Goal: Navigation & Orientation: Understand site structure

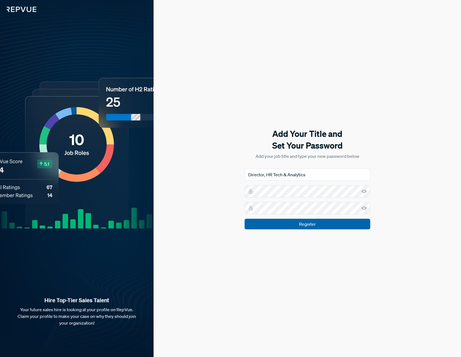
click at [302, 225] on input "Register" at bounding box center [308, 224] width 126 height 11
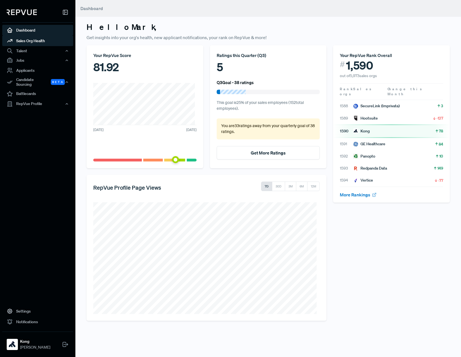
click at [32, 43] on link "Sales Org Health" at bounding box center [37, 40] width 71 height 11
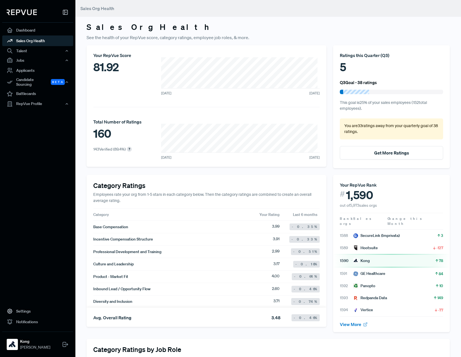
click at [32, 43] on link "Sales Org Health" at bounding box center [37, 40] width 71 height 11
click at [18, 53] on div "Talent" at bounding box center [37, 50] width 71 height 9
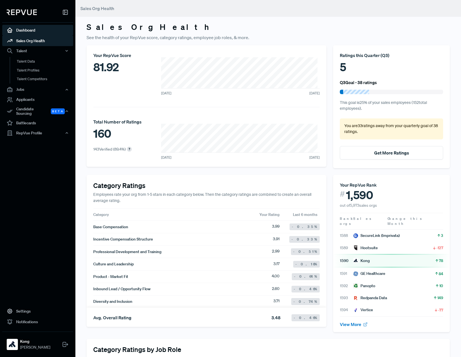
click at [29, 31] on link "Dashboard" at bounding box center [37, 30] width 71 height 11
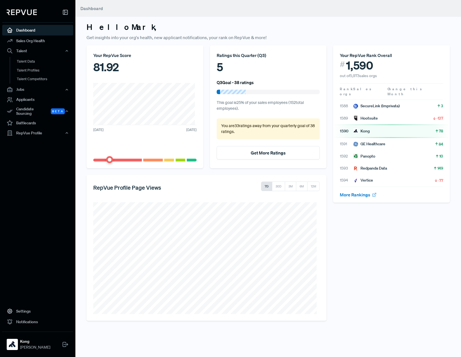
click at [296, 21] on div "Hello [PERSON_NAME] , Get insights into your org's health, new applicant notifi…" at bounding box center [268, 164] width 386 height 329
click at [19, 61] on link "Talent Data" at bounding box center [45, 61] width 71 height 9
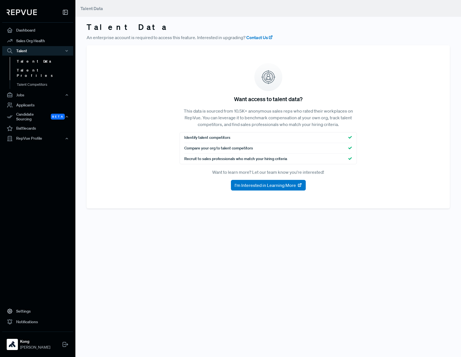
click at [31, 69] on link "Talent Profiles" at bounding box center [45, 73] width 71 height 14
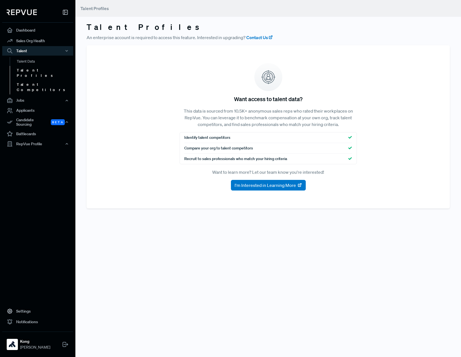
click at [31, 82] on link "Talent Competitors" at bounding box center [45, 87] width 71 height 14
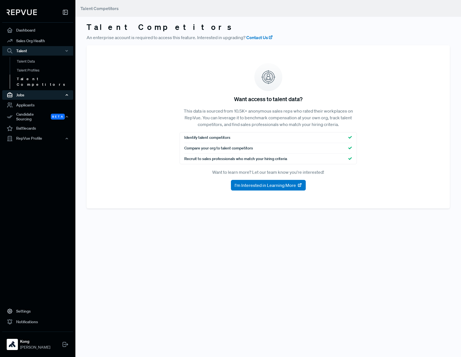
click at [23, 90] on div "Jobs" at bounding box center [37, 94] width 71 height 9
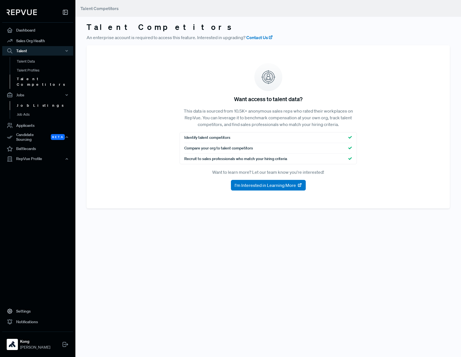
click at [22, 103] on link "Job Listings" at bounding box center [45, 105] width 71 height 9
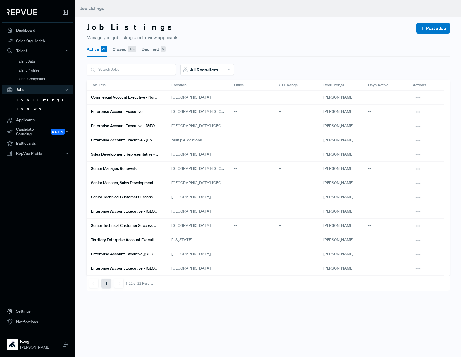
click at [27, 111] on link "Job Ads" at bounding box center [45, 108] width 71 height 9
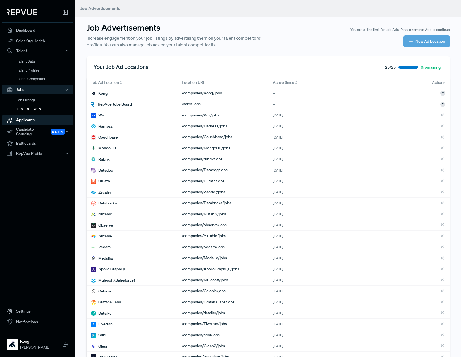
click at [23, 122] on link "Applicants" at bounding box center [37, 120] width 71 height 11
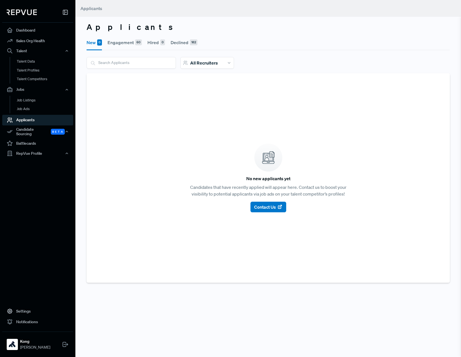
click at [128, 41] on button "Engagement 60" at bounding box center [124, 43] width 34 height 16
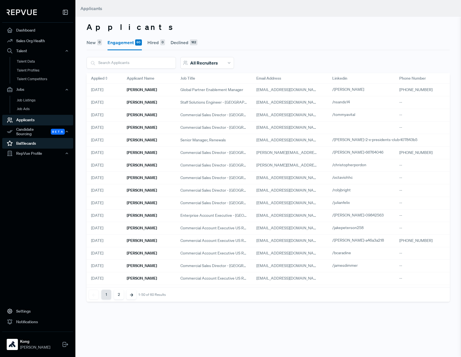
click at [25, 138] on link "Battlecards" at bounding box center [37, 143] width 71 height 11
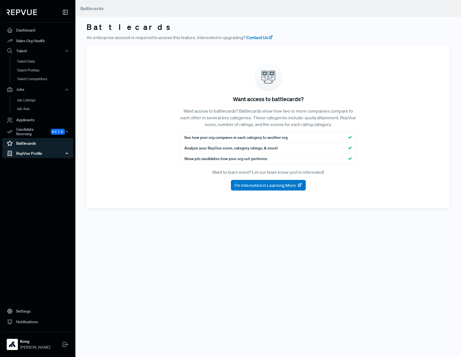
click at [18, 150] on div "RepVue Profile" at bounding box center [37, 153] width 71 height 9
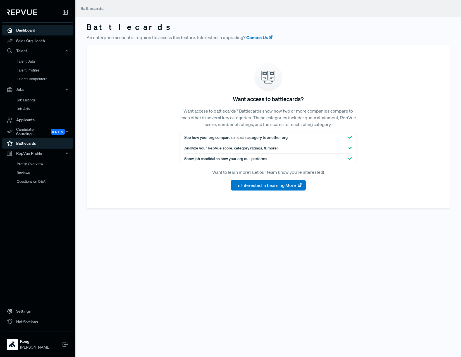
click at [24, 31] on link "Dashboard" at bounding box center [37, 30] width 71 height 11
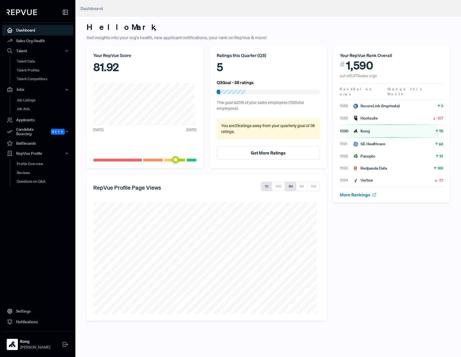
click at [287, 186] on button "3M" at bounding box center [290, 185] width 11 height 9
click at [278, 186] on button "30D" at bounding box center [278, 185] width 13 height 9
click at [264, 186] on button "7D" at bounding box center [266, 185] width 11 height 9
